Goal: Book appointment/travel/reservation

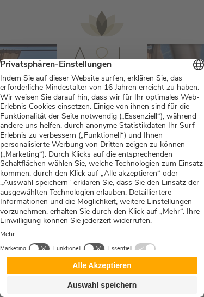
click at [157, 262] on button "Alle Akzeptieren" at bounding box center [102, 265] width 191 height 17
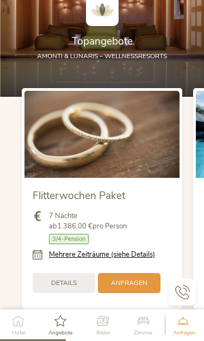
scroll to position [988, 0]
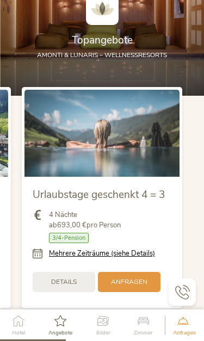
click at [133, 249] on link "Mehrere Zeiträume (siehe Details)" at bounding box center [102, 254] width 106 height 10
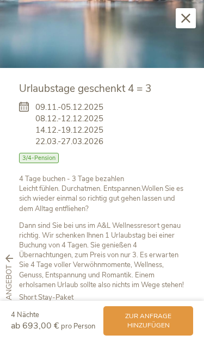
scroll to position [141, 0]
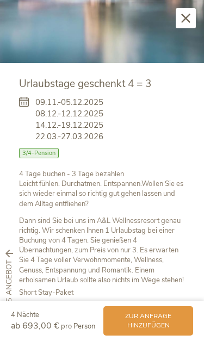
click at [12, 257] on icon at bounding box center [9, 254] width 8 height 8
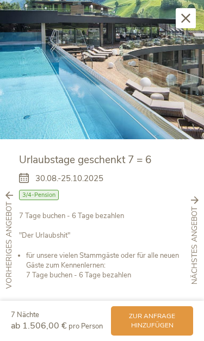
scroll to position [64, 0]
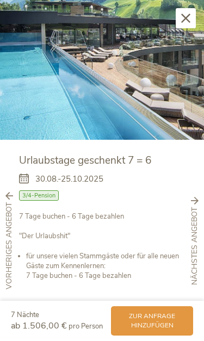
click at [196, 200] on icon at bounding box center [195, 201] width 8 height 8
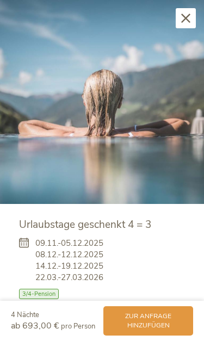
scroll to position [0, 0]
click at [183, 24] on div "Schließen" at bounding box center [186, 18] width 20 height 20
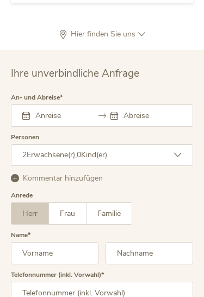
scroll to position [2836, 0]
click at [42, 111] on input "text" at bounding box center [60, 116] width 54 height 10
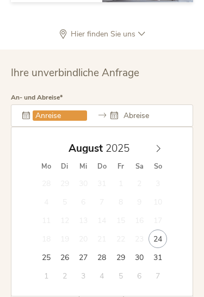
scroll to position [2836, 0]
click at [159, 145] on icon at bounding box center [158, 149] width 8 height 8
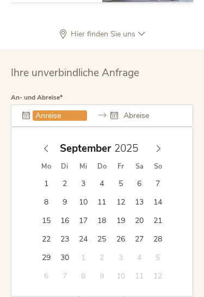
click at [158, 145] on icon at bounding box center [158, 149] width 8 height 8
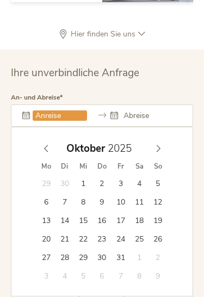
type input "[DATE]"
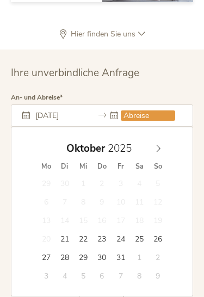
type input "[DATE]"
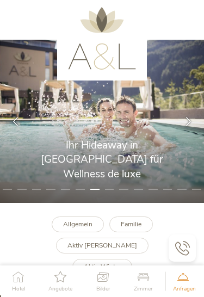
scroll to position [0, 0]
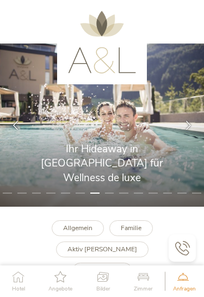
click at [56, 276] on icon at bounding box center [60, 276] width 24 height 11
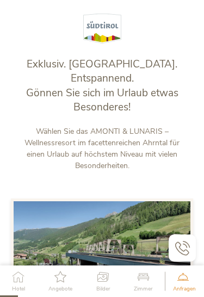
scroll to position [269, 0]
